Goal: Task Accomplishment & Management: Manage account settings

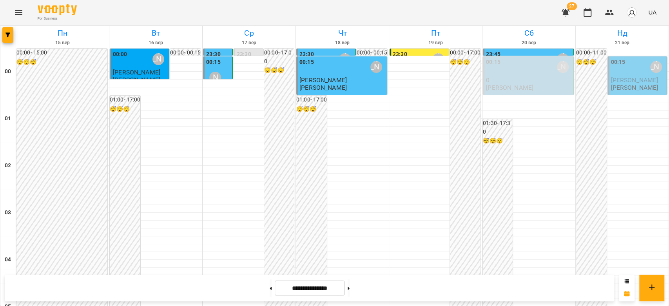
scroll to position [827, 0]
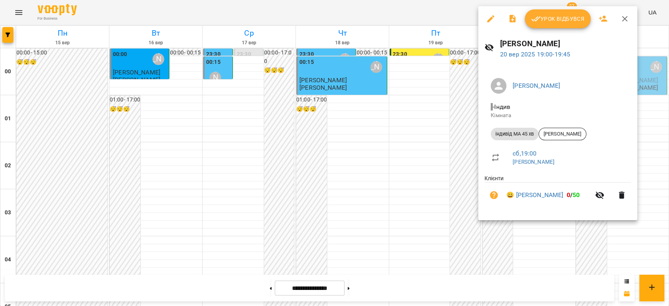
click at [546, 19] on span "Урок відбувся" at bounding box center [557, 18] width 53 height 9
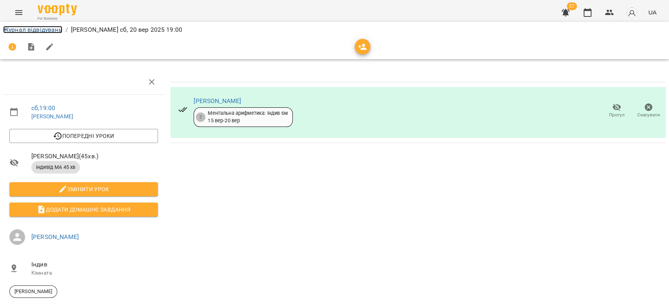
click at [53, 31] on link "Журнал відвідувань" at bounding box center [32, 29] width 59 height 7
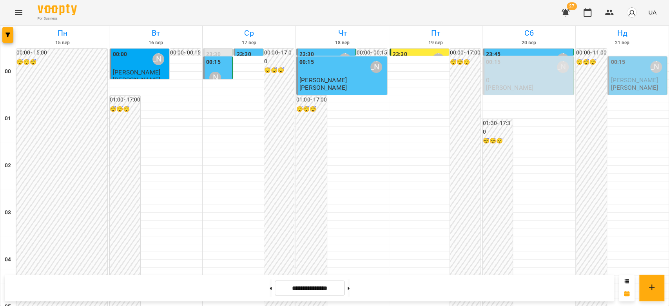
scroll to position [906, 0]
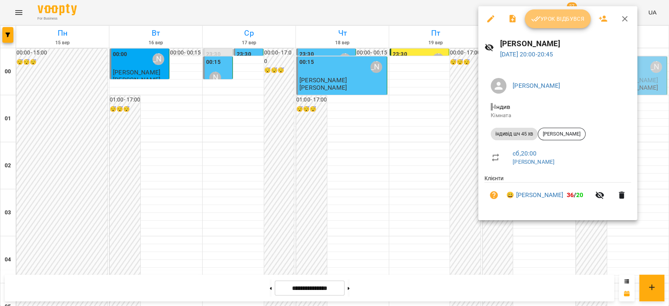
click at [559, 20] on span "Урок відбувся" at bounding box center [557, 18] width 53 height 9
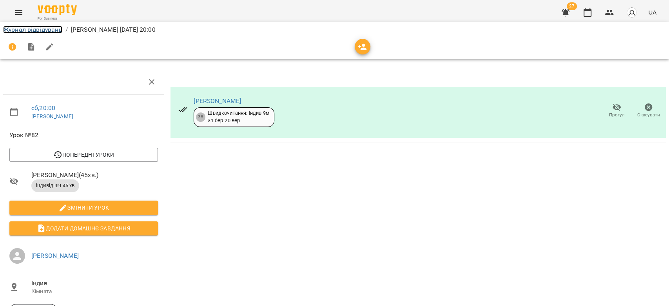
click at [37, 32] on link "Журнал відвідувань" at bounding box center [32, 29] width 59 height 7
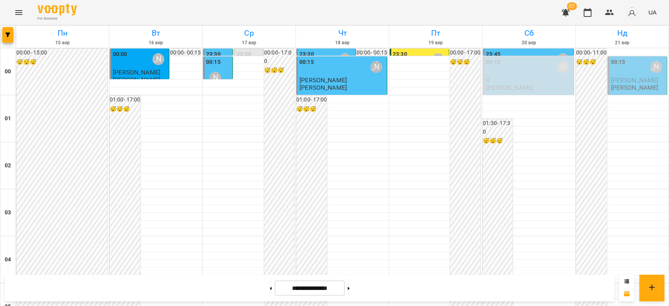
scroll to position [906, 0]
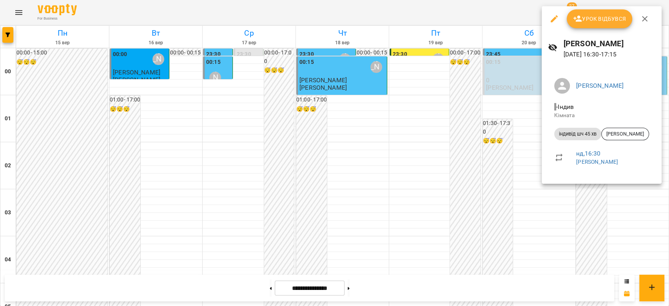
click at [530, 134] on div at bounding box center [334, 153] width 669 height 306
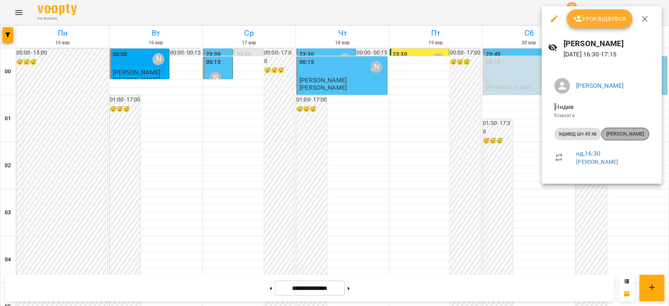
click at [615, 134] on span "Аріна Шаталова" at bounding box center [625, 134] width 47 height 7
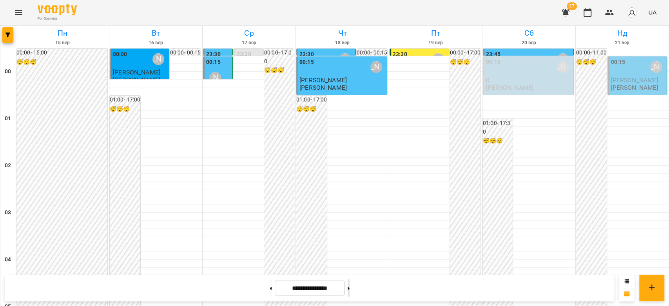
click at [350, 288] on button at bounding box center [349, 287] width 2 height 17
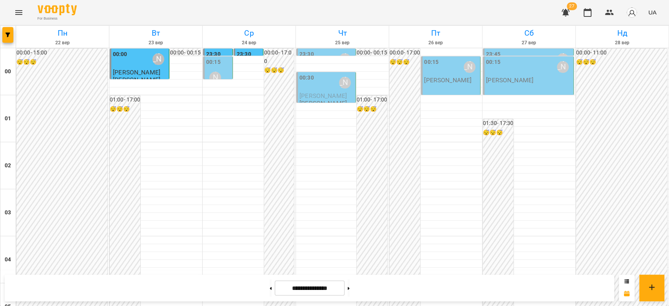
click at [526, 79] on p "[PERSON_NAME]" at bounding box center [509, 80] width 47 height 7
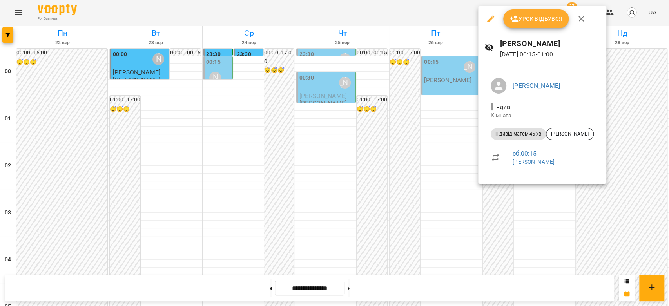
click at [400, 134] on div at bounding box center [334, 153] width 669 height 306
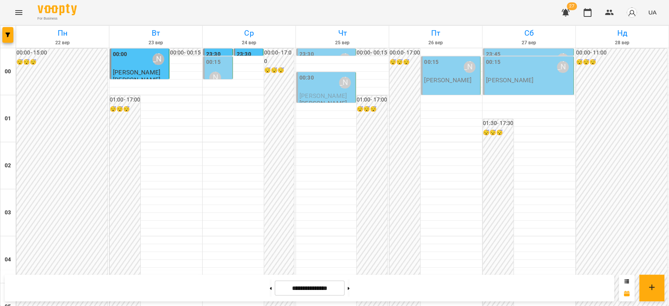
click at [441, 78] on p "[PERSON_NAME]" at bounding box center [447, 80] width 47 height 7
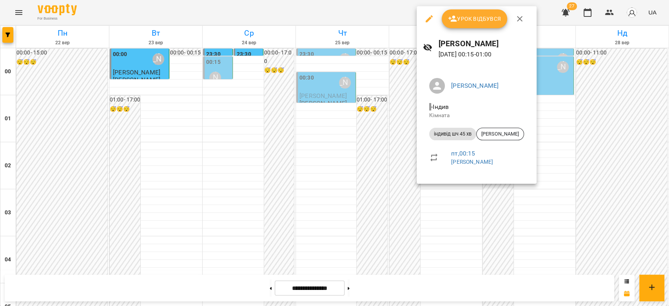
click at [392, 150] on div at bounding box center [334, 153] width 669 height 306
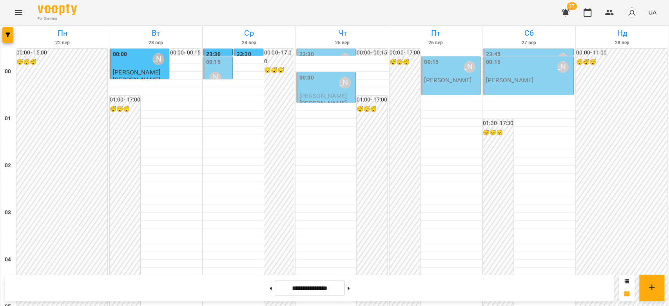
scroll to position [906, 0]
click at [270, 286] on button at bounding box center [271, 287] width 2 height 17
type input "**********"
